Goal: Find specific page/section: Find specific page/section

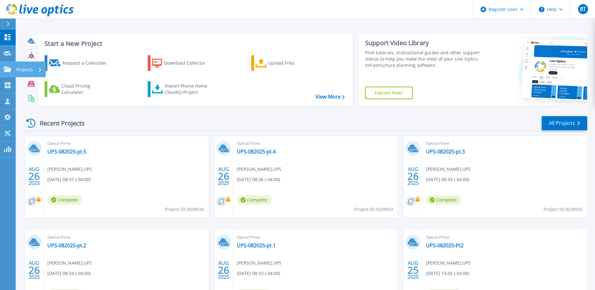
click at [23, 65] on p "Projects" at bounding box center [24, 70] width 17 height 16
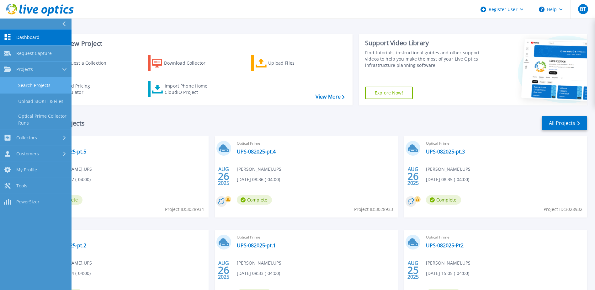
click at [46, 86] on link "Search Projects" at bounding box center [36, 86] width 72 height 16
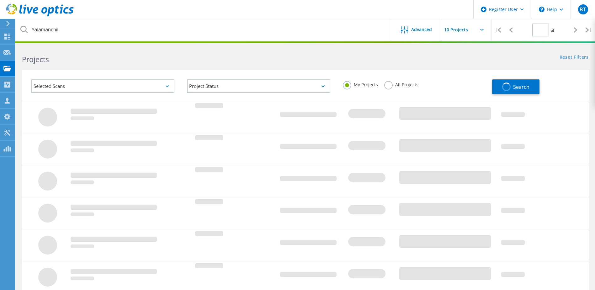
type input "1"
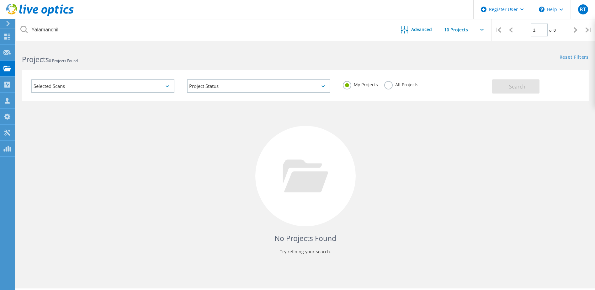
click at [387, 86] on label "All Projects" at bounding box center [402, 84] width 34 height 6
click at [0, 0] on input "All Projects" at bounding box center [0, 0] width 0 height 0
click at [164, 59] on h2 "Projects 0 Projects Found" at bounding box center [160, 59] width 277 height 10
click at [519, 92] on button "Search" at bounding box center [515, 86] width 47 height 14
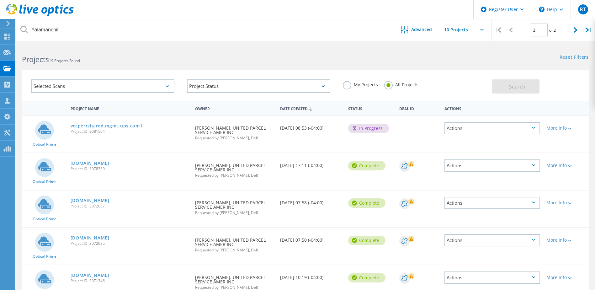
click at [208, 133] on div "Requested By Prakash Yalamanchili, UNITED PARCEL SERVICE AMER INC Requested by …" at bounding box center [234, 131] width 85 height 30
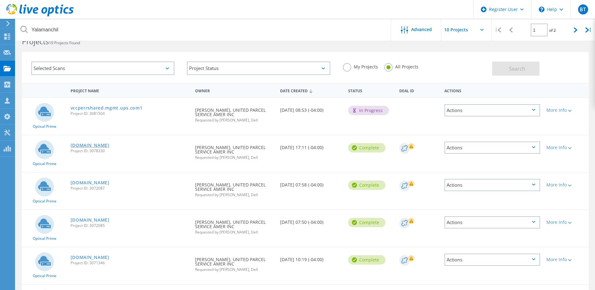
scroll to position [31, 0]
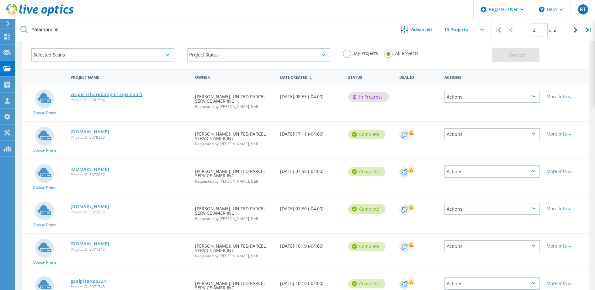
drag, startPoint x: 121, startPoint y: 94, endPoint x: 139, endPoint y: 95, distance: 18.6
click at [121, 94] on link "vccperrshared.mgmt.ups.com1" at bounding box center [107, 94] width 72 height 4
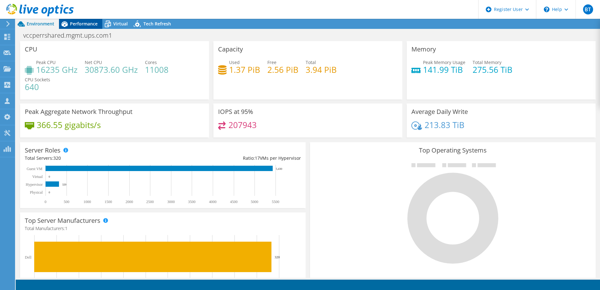
click at [89, 24] on span "Performance" at bounding box center [84, 24] width 28 height 6
